Goal: Task Accomplishment & Management: Manage account settings

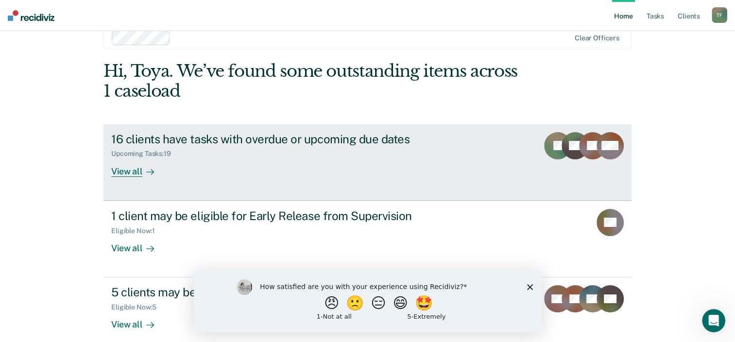
scroll to position [32, 0]
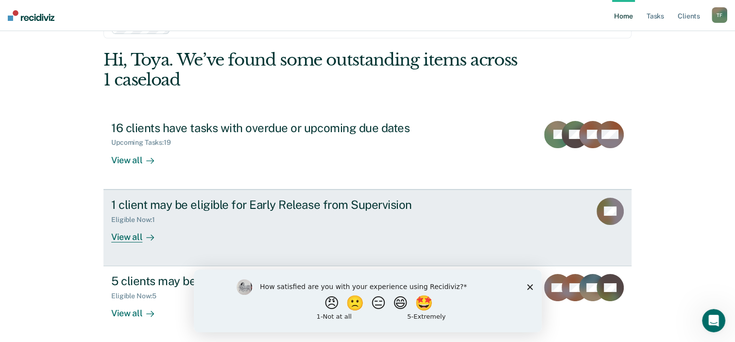
click at [142, 233] on div at bounding box center [148, 236] width 12 height 11
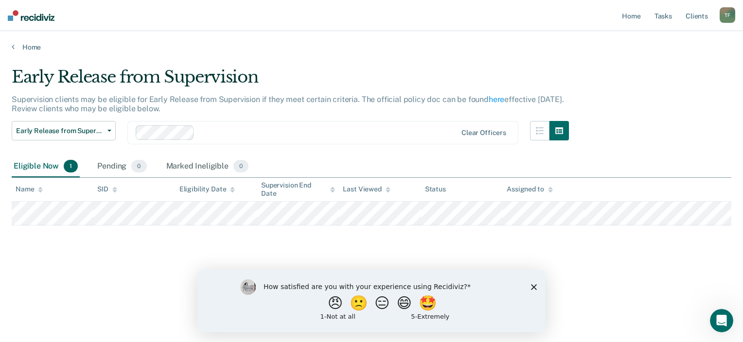
click at [11, 47] on div "Home" at bounding box center [371, 41] width 743 height 20
click at [16, 45] on link "Home" at bounding box center [371, 47] width 719 height 9
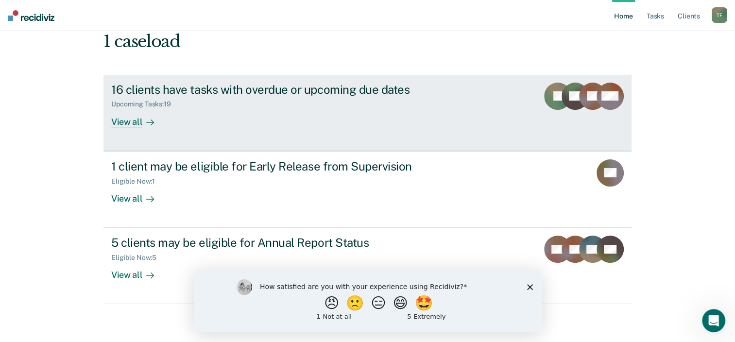
scroll to position [70, 0]
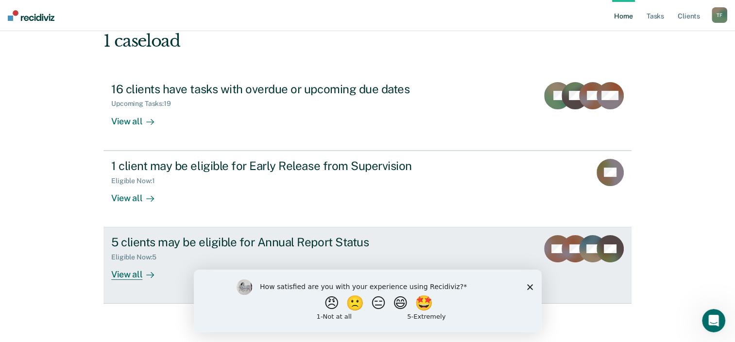
click at [143, 274] on div at bounding box center [148, 274] width 12 height 11
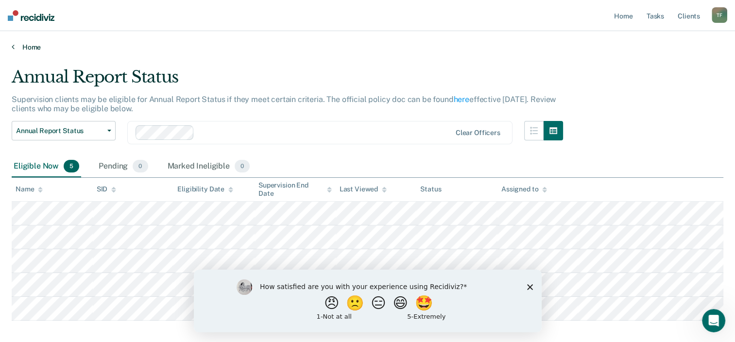
click at [13, 48] on icon at bounding box center [13, 47] width 3 height 8
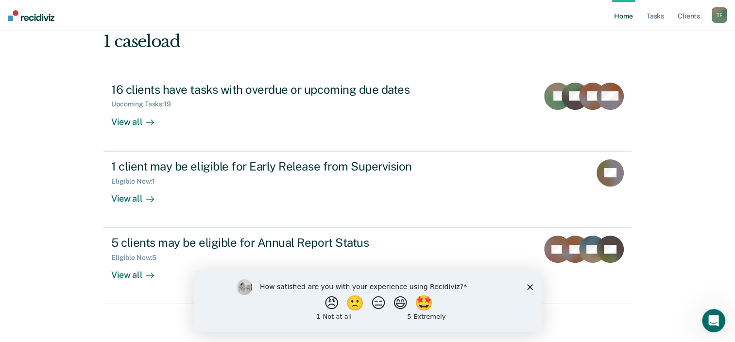
scroll to position [70, 0]
click at [528, 289] on icon "Close survey" at bounding box center [530, 287] width 6 height 6
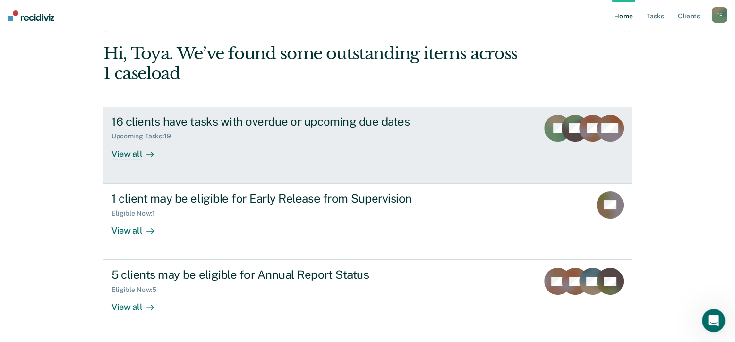
scroll to position [0, 0]
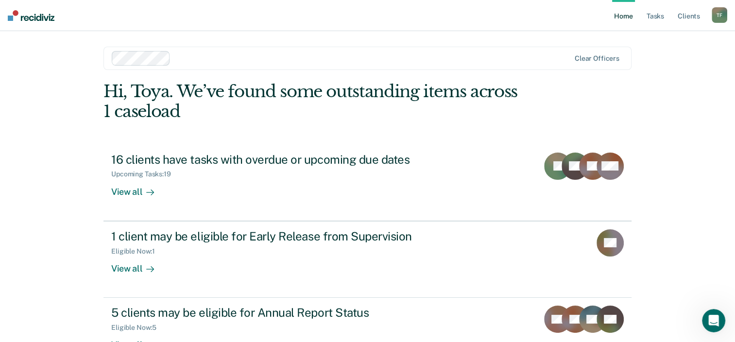
drag, startPoint x: 679, startPoint y: 0, endPoint x: 699, endPoint y: 79, distance: 81.2
click at [699, 79] on div "Home Tasks Client s [PERSON_NAME] T F Profile How it works Log Out Clear office…" at bounding box center [367, 206] width 735 height 413
drag, startPoint x: 719, startPoint y: 22, endPoint x: 720, endPoint y: 17, distance: 5.0
click at [719, 21] on div "T F" at bounding box center [720, 15] width 16 height 16
click at [647, 68] on div "Profile How it works Log Out" at bounding box center [681, 52] width 94 height 48
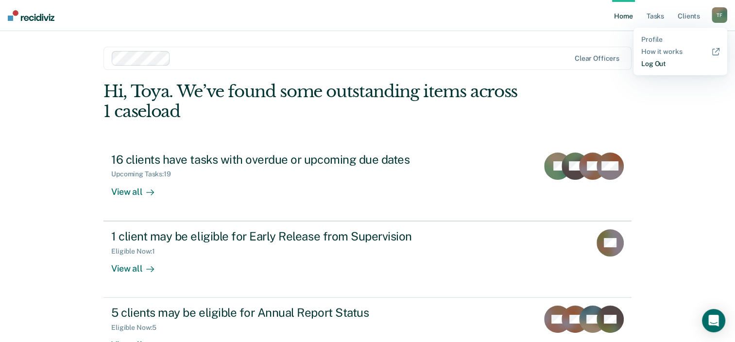
click at [650, 63] on link "Log Out" at bounding box center [681, 64] width 78 height 8
